Goal: Find contact information: Find contact information

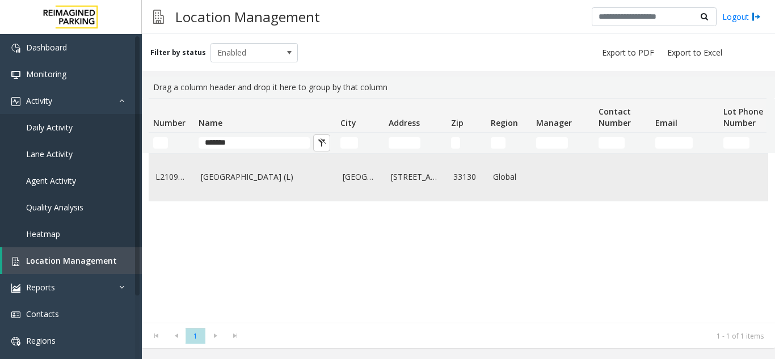
type input "*******"
click at [290, 188] on td "[GEOGRAPHIC_DATA] (L)" at bounding box center [265, 177] width 142 height 47
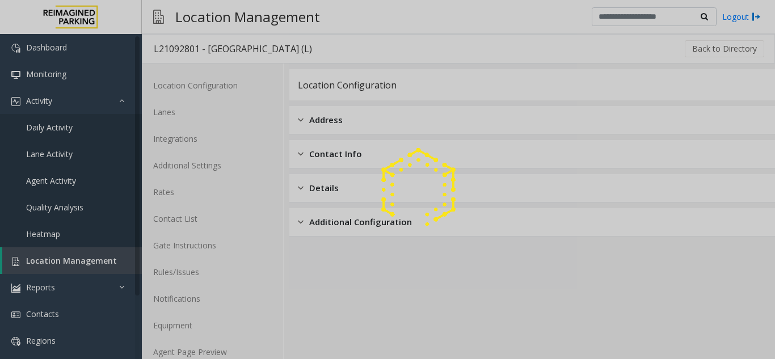
click at [226, 354] on div at bounding box center [387, 179] width 775 height 359
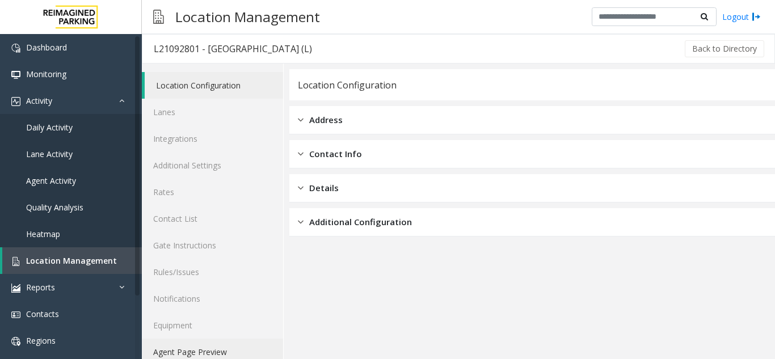
click at [226, 354] on link "Agent Page Preview" at bounding box center [212, 352] width 141 height 27
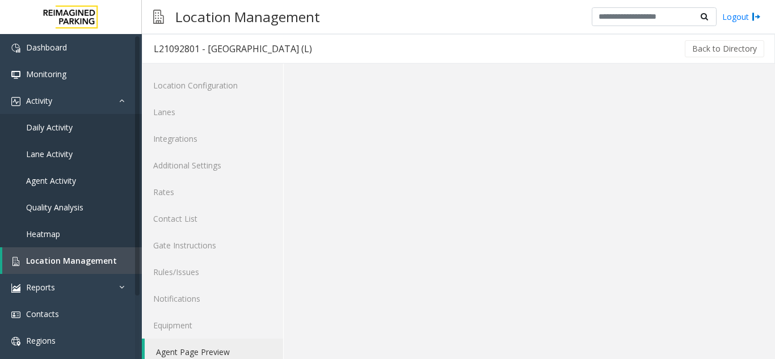
click at [226, 354] on link "Agent Page Preview" at bounding box center [214, 352] width 138 height 27
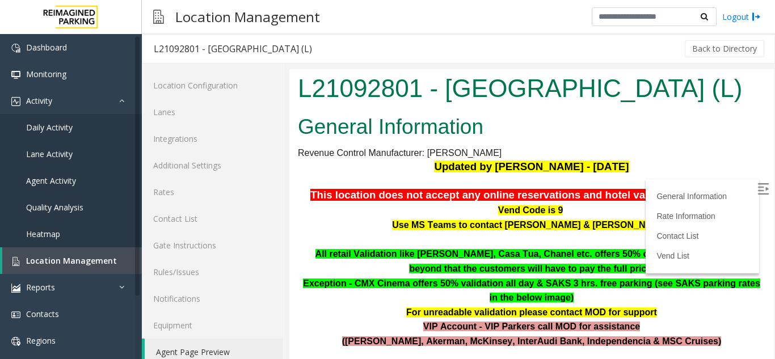
scroll to position [227, 0]
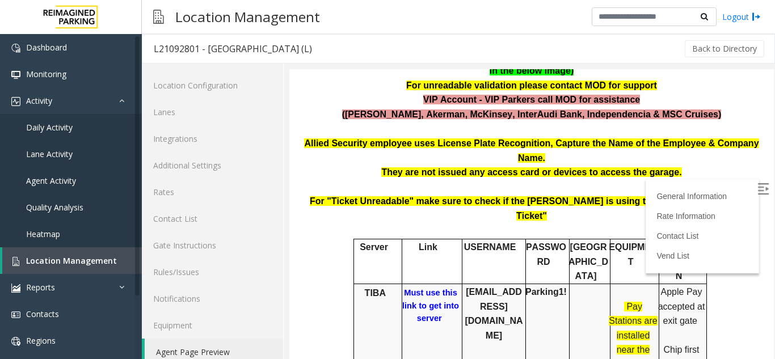
click at [422, 288] on b "Must use this link to get into server" at bounding box center [430, 305] width 57 height 35
click at [481, 287] on b "[EMAIL_ADDRESS][DOMAIN_NAME]" at bounding box center [494, 313] width 58 height 53
copy b "[EMAIL_ADDRESS][DOMAIN_NAME]"
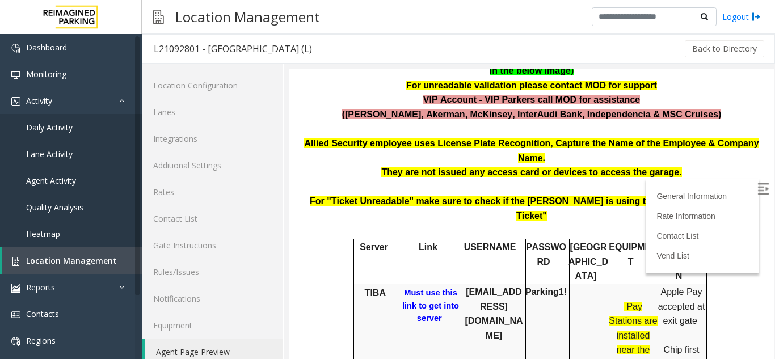
click at [537, 287] on b "Parking1!" at bounding box center [545, 292] width 41 height 10
copy b "Parking1!"
click at [110, 257] on span "Location Management" at bounding box center [71, 260] width 91 height 11
